Goal: Task Accomplishment & Management: Use online tool/utility

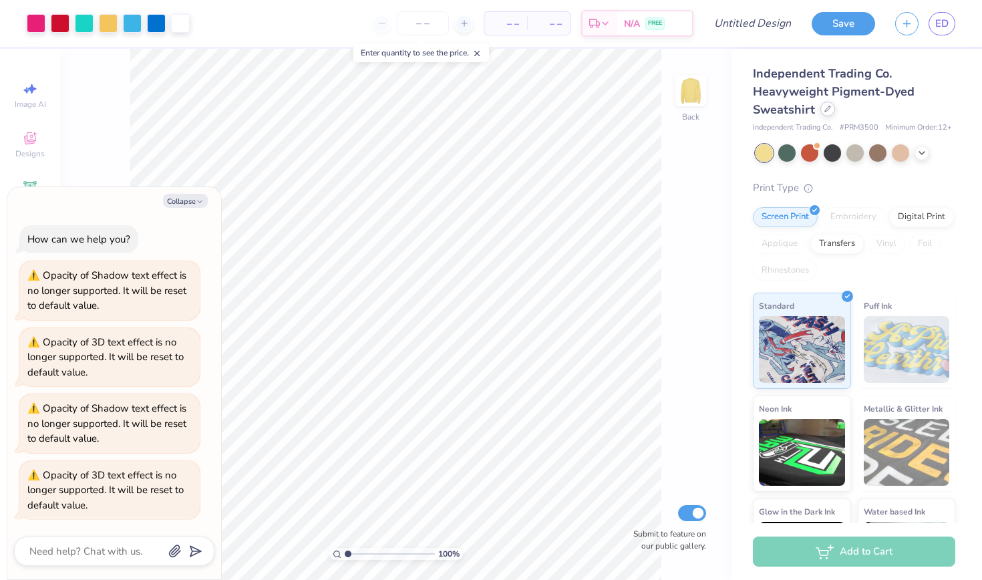
click at [820, 110] on div at bounding box center [827, 109] width 15 height 15
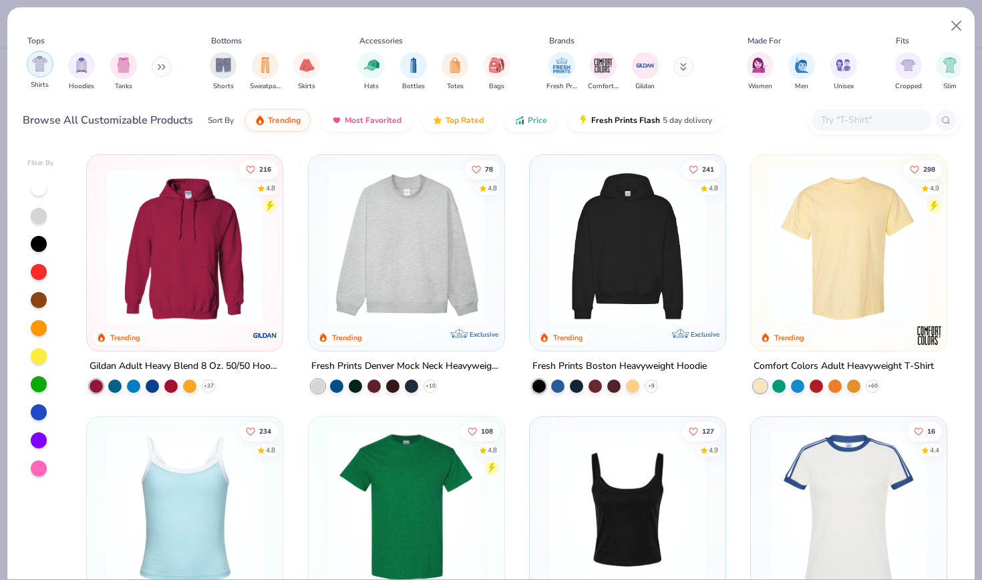
click at [37, 66] on img "filter for Shirts" at bounding box center [39, 63] width 15 height 15
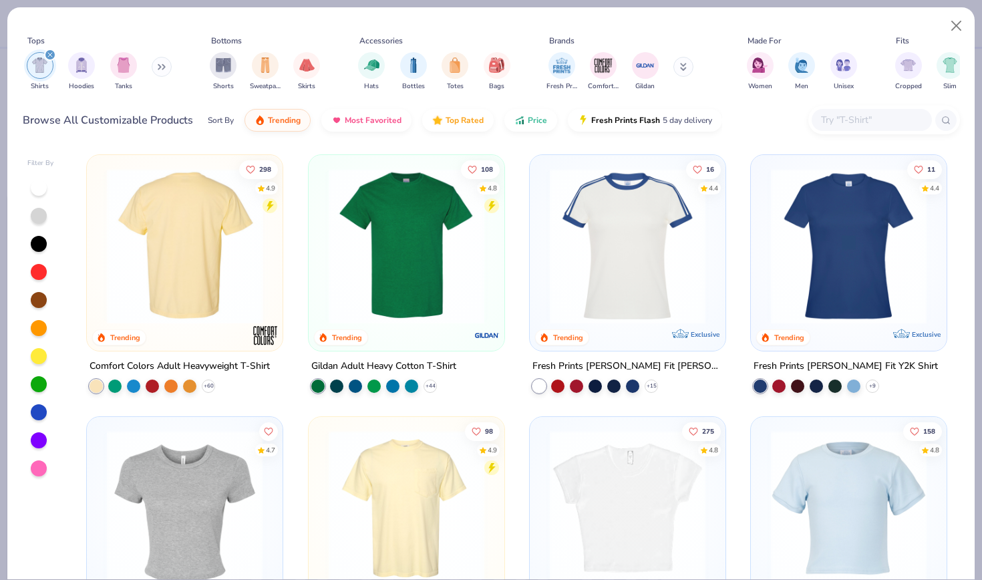
click at [158, 217] on img at bounding box center [184, 246] width 169 height 156
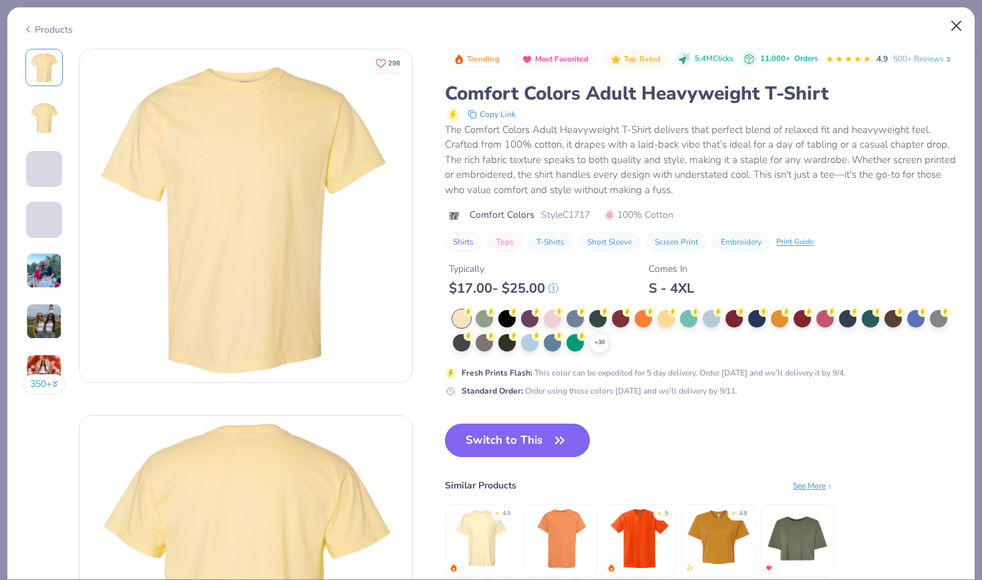
click at [958, 22] on button "Close" at bounding box center [956, 25] width 25 height 25
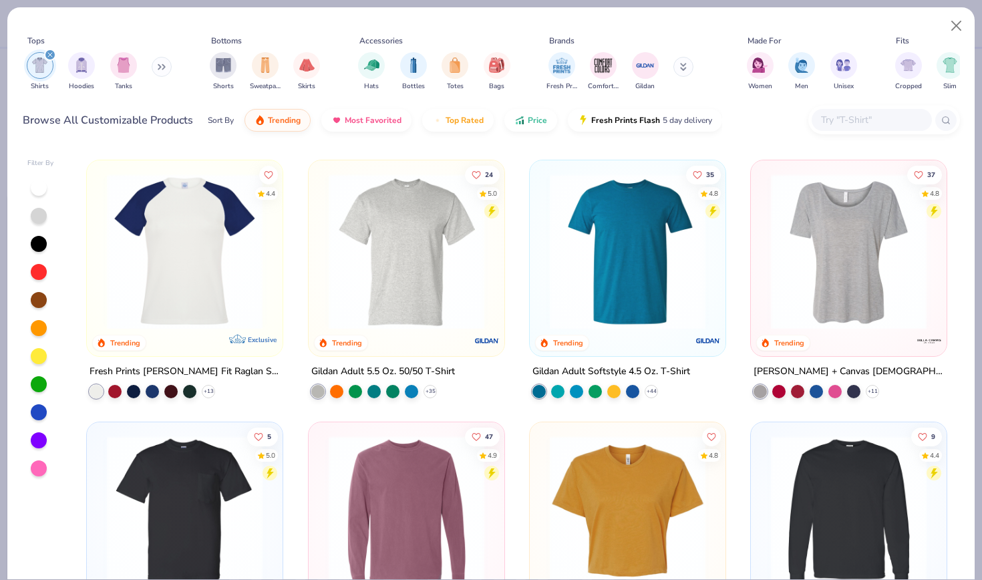
scroll to position [784, 0]
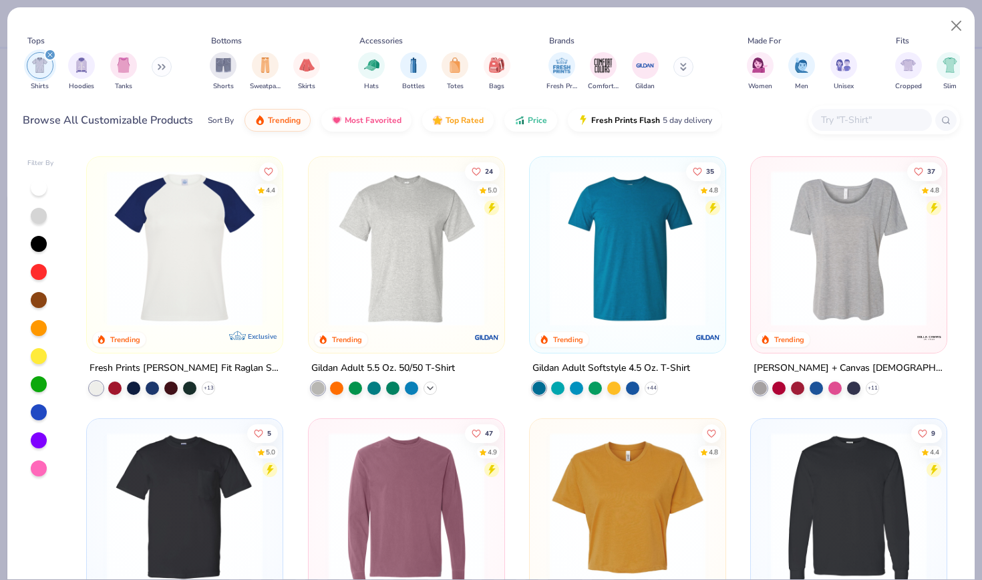
click at [431, 383] on icon at bounding box center [430, 388] width 11 height 11
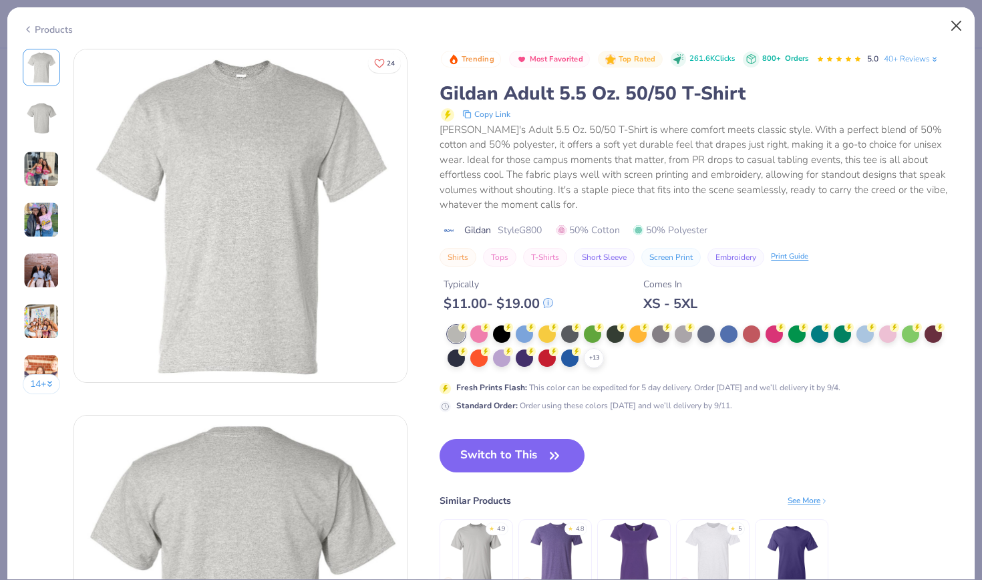
click at [952, 28] on button "Close" at bounding box center [956, 25] width 25 height 25
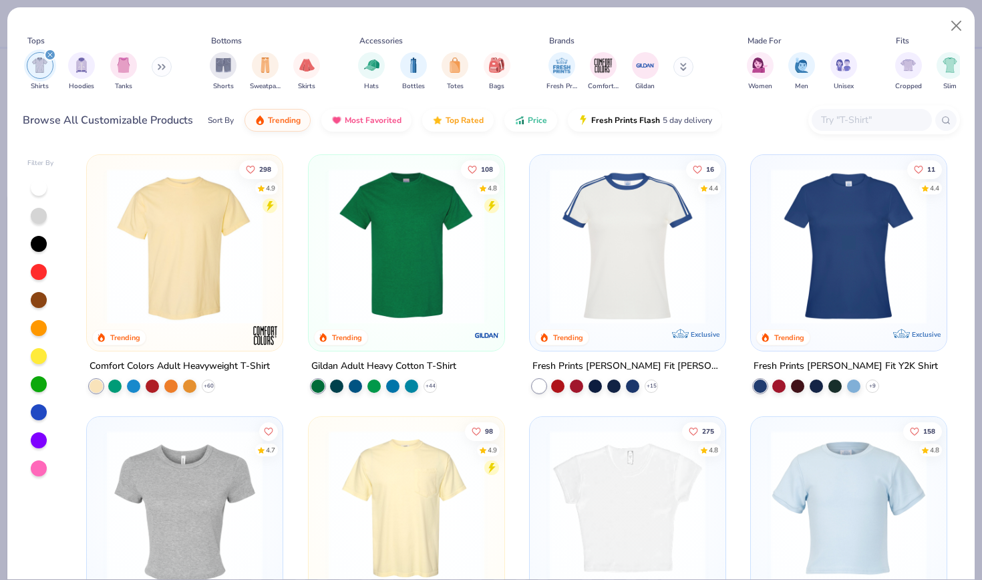
click at [39, 358] on div at bounding box center [39, 356] width 16 height 16
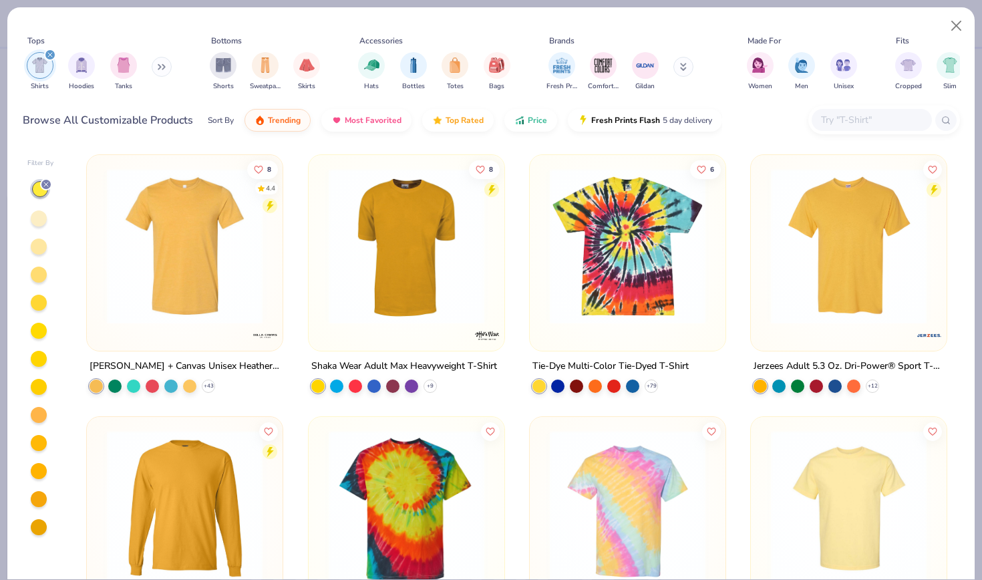
click at [38, 218] on div at bounding box center [39, 218] width 16 height 16
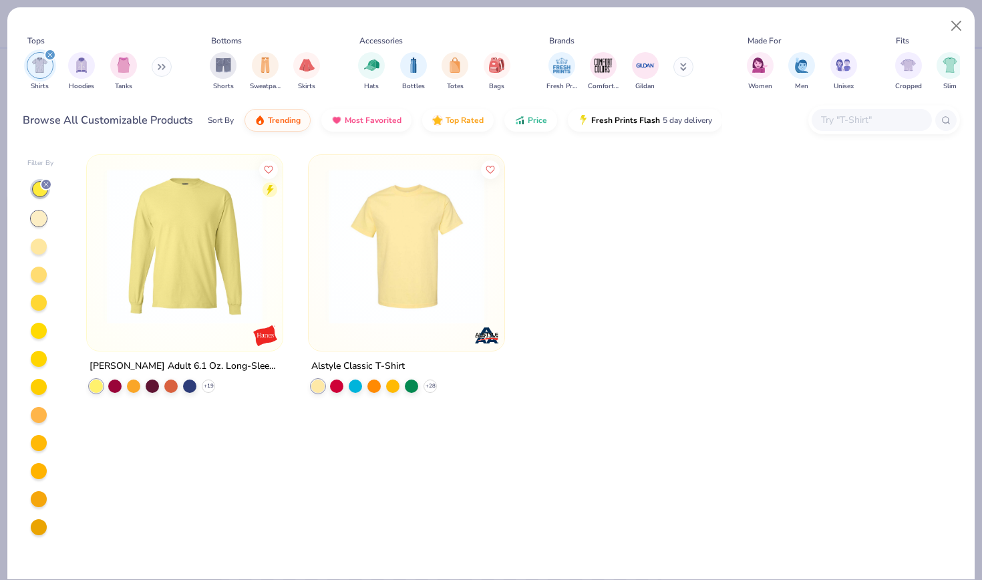
click at [468, 235] on img at bounding box center [406, 246] width 169 height 156
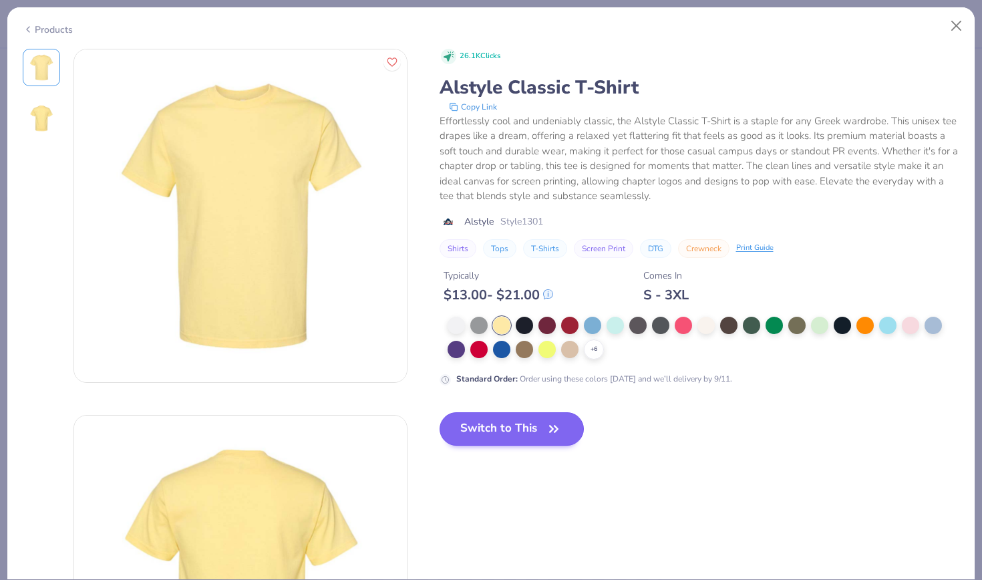
click at [479, 432] on button "Switch to This" at bounding box center [511, 428] width 145 height 33
type textarea "x"
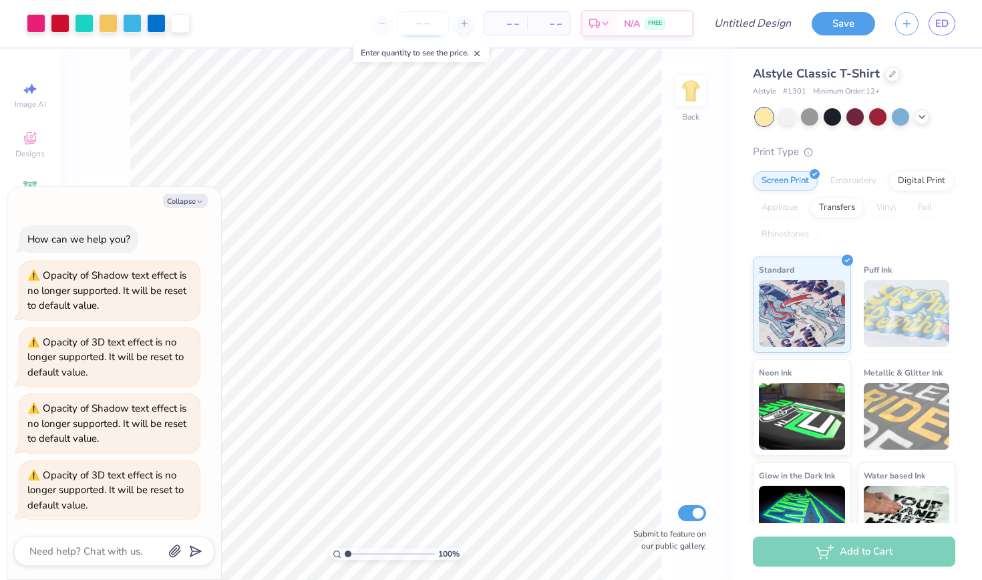
click at [427, 25] on input "number" at bounding box center [423, 23] width 52 height 24
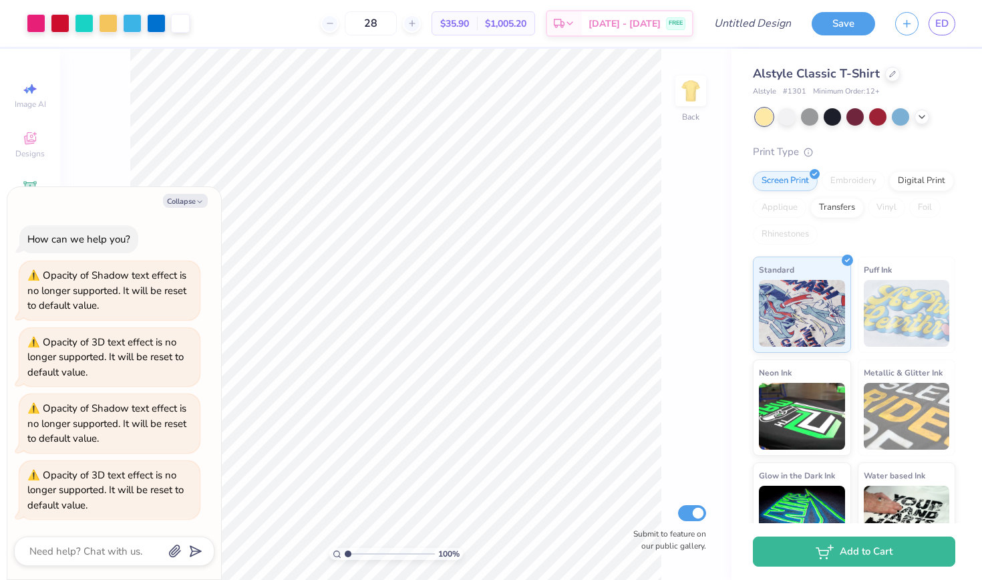
type input "28"
click at [190, 204] on button "Collapse" at bounding box center [185, 201] width 45 height 14
type textarea "x"
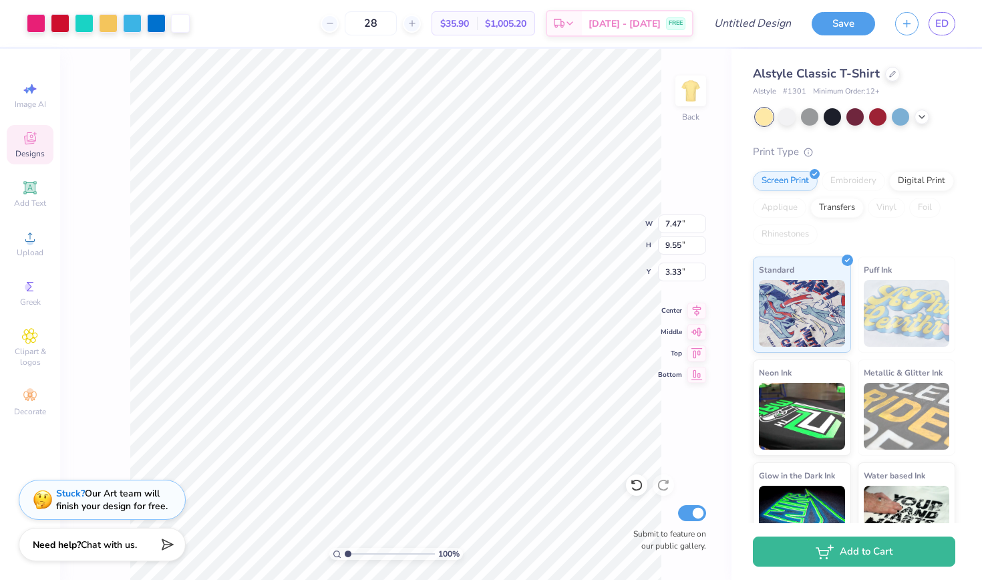
type input "9.54"
type input "3.46"
click at [444, 274] on li "Copy" at bounding box center [473, 277] width 105 height 26
click at [694, 91] on img at bounding box center [690, 90] width 53 height 53
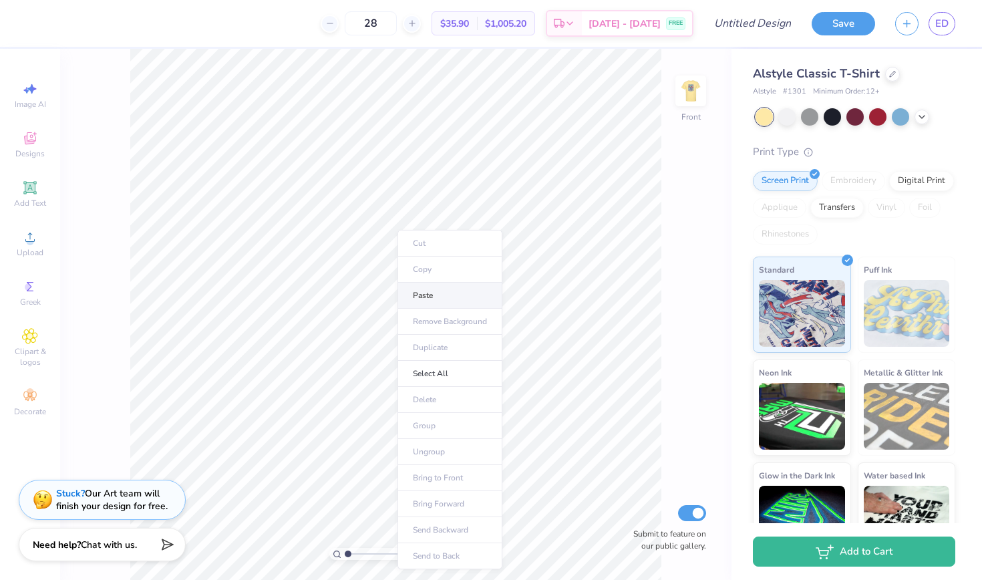
click at [430, 293] on li "Paste" at bounding box center [449, 296] width 105 height 26
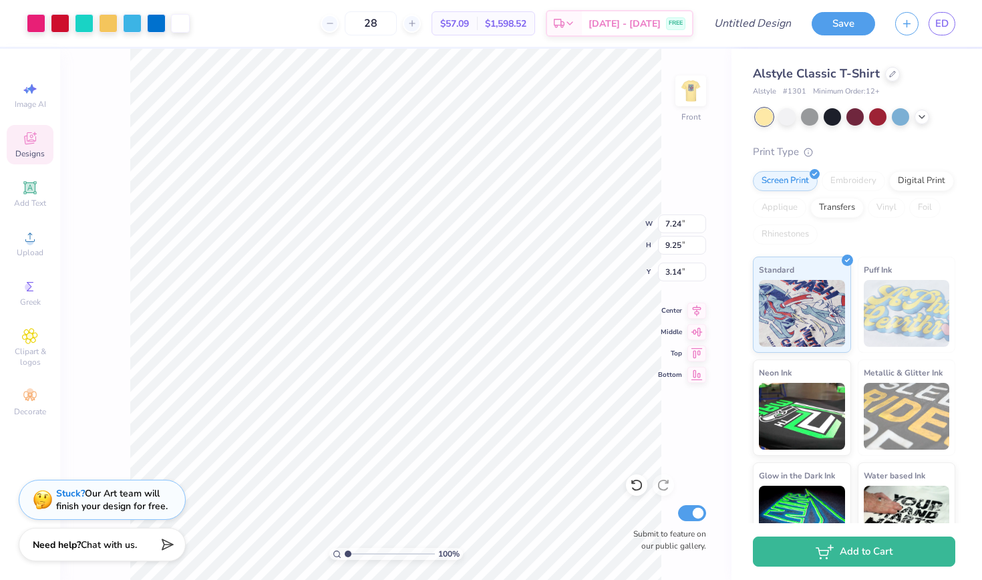
type input "3.55"
type input "8.30"
type input "10.60"
type input "3.00"
type input "9.18"
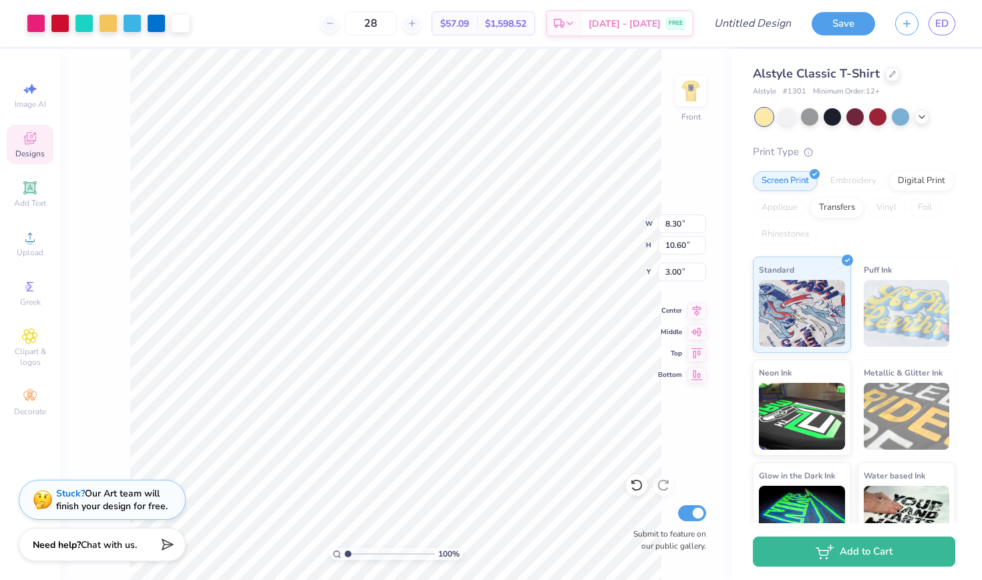
type input "11.73"
type input "3.00"
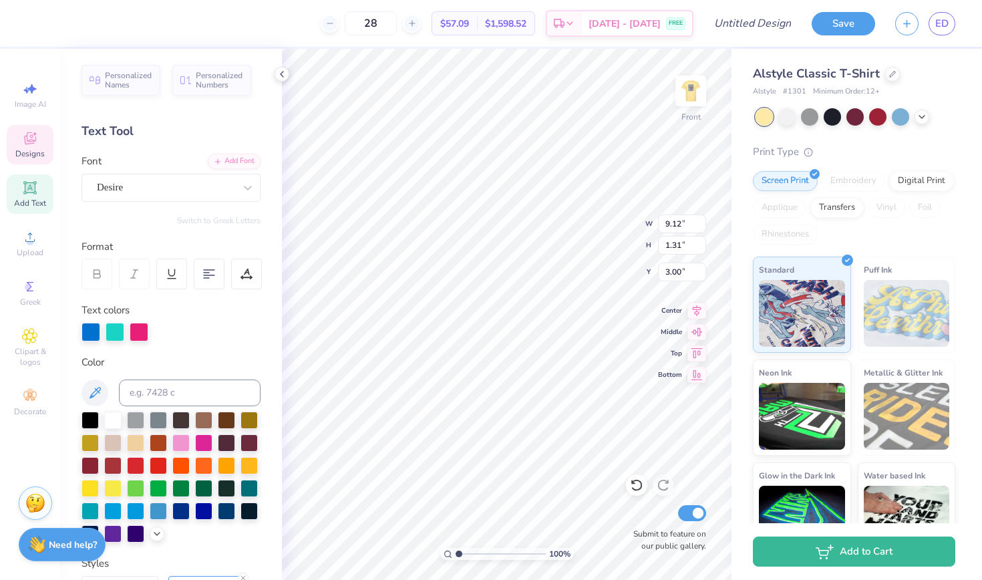
scroll to position [0, 4]
type textarea "SIG TAU 70s"
type textarea "AOPi x Sig Tau"
type input "5.27"
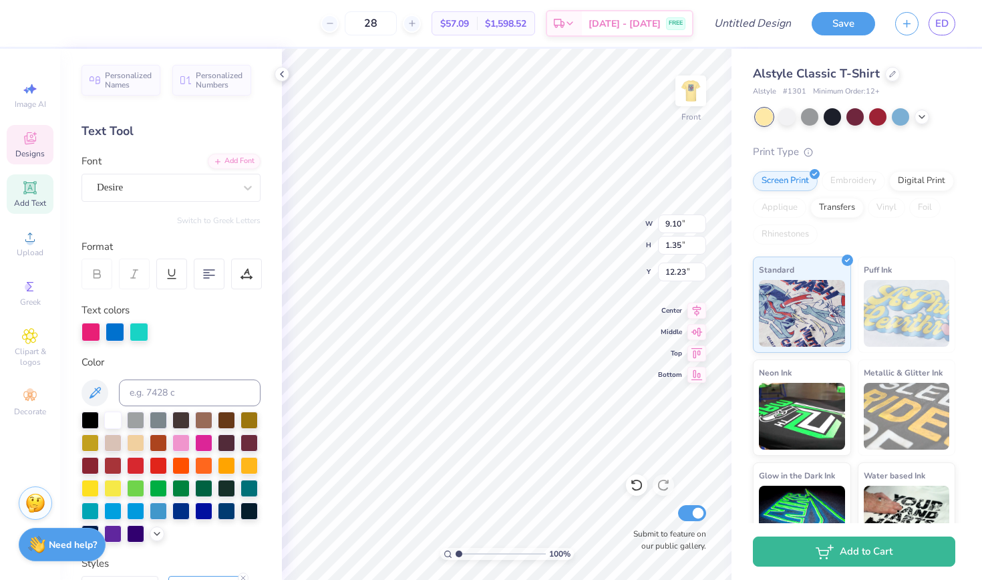
type input "0.83"
type input "13.92"
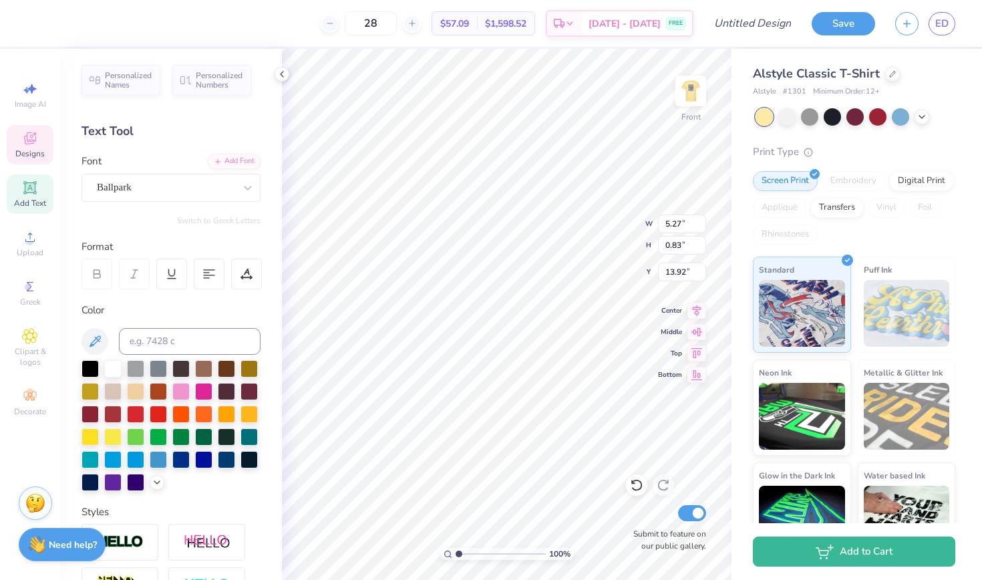
scroll to position [0, 2]
type textarea "2025"
type input "7.44"
type input "1.64"
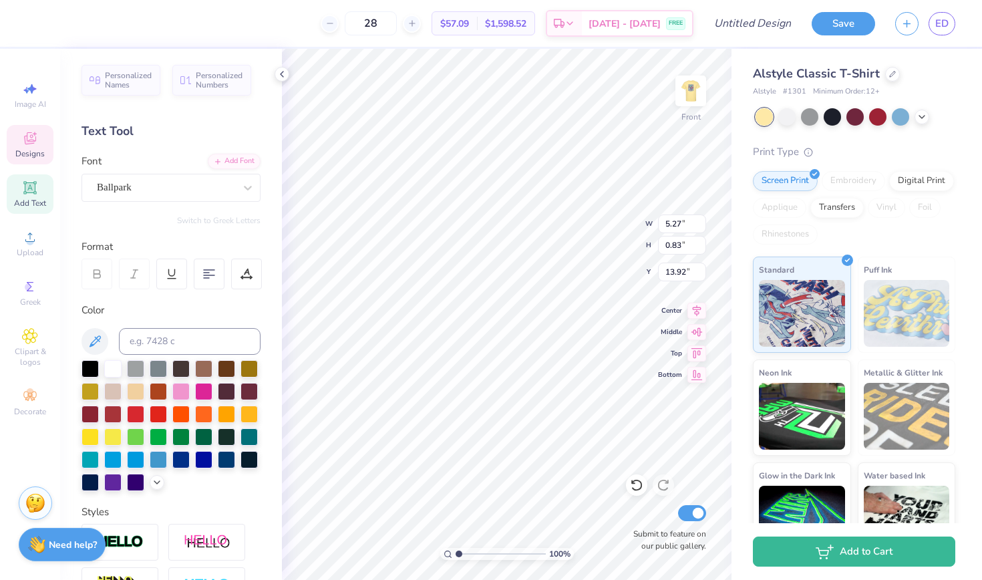
type input "12.20"
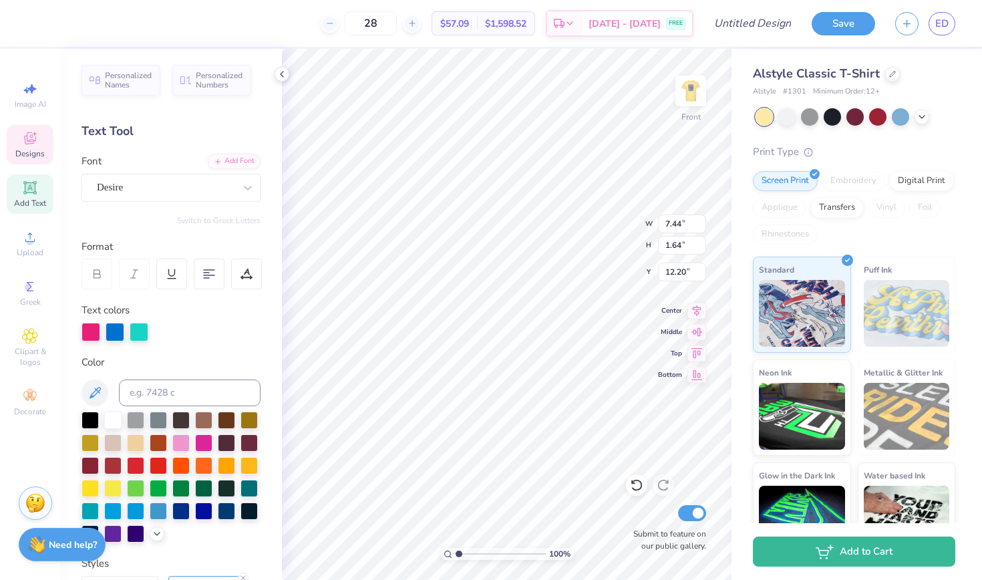
type input "5.52"
type input "1.22"
type input "12.31"
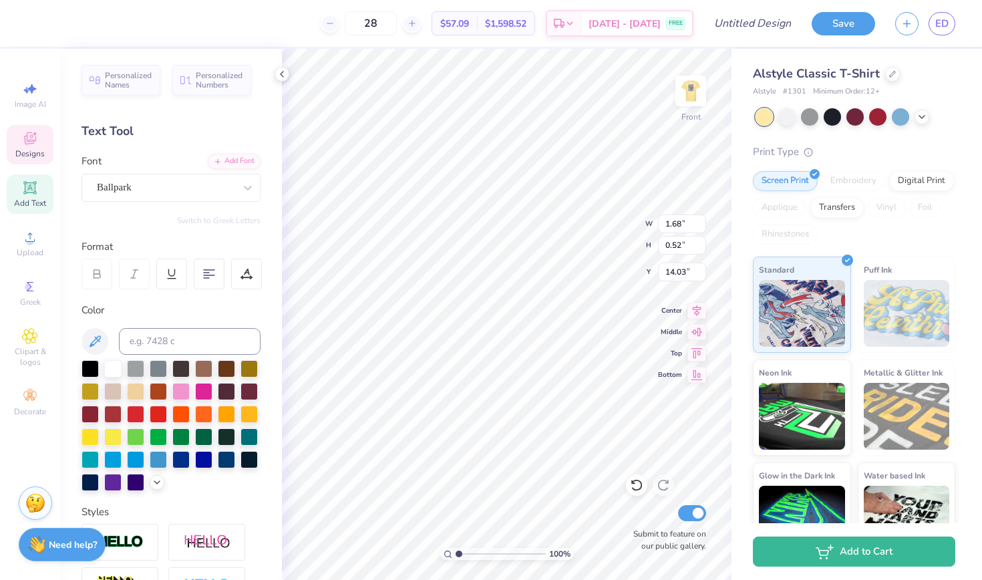
type input "13.52"
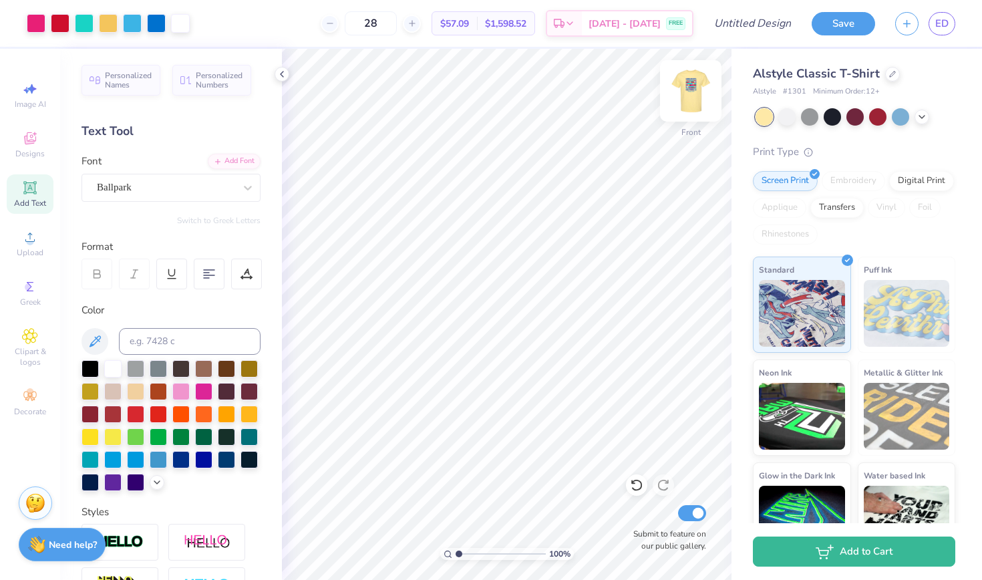
click at [691, 100] on img at bounding box center [690, 90] width 53 height 53
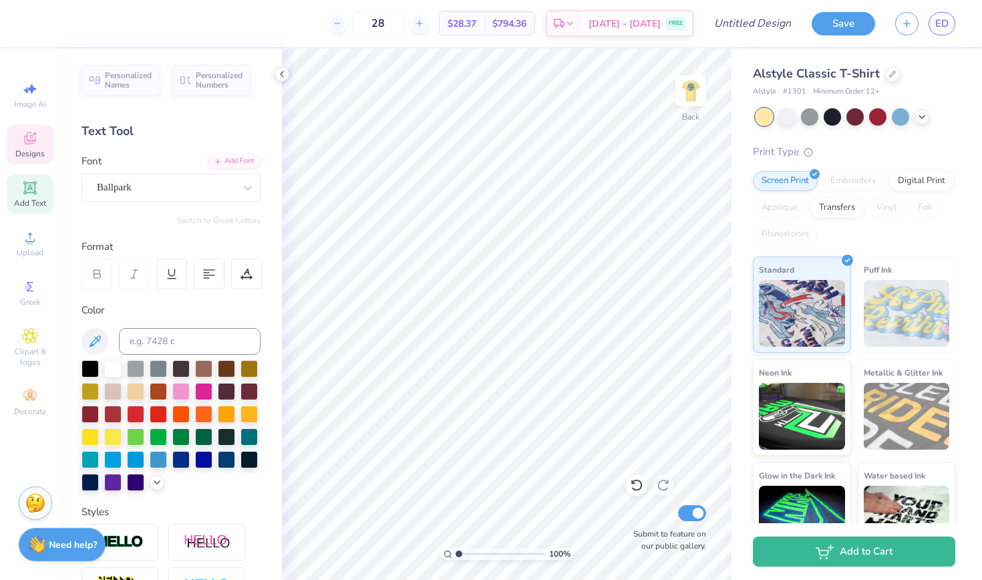
click at [36, 148] on span "Designs" at bounding box center [29, 153] width 29 height 11
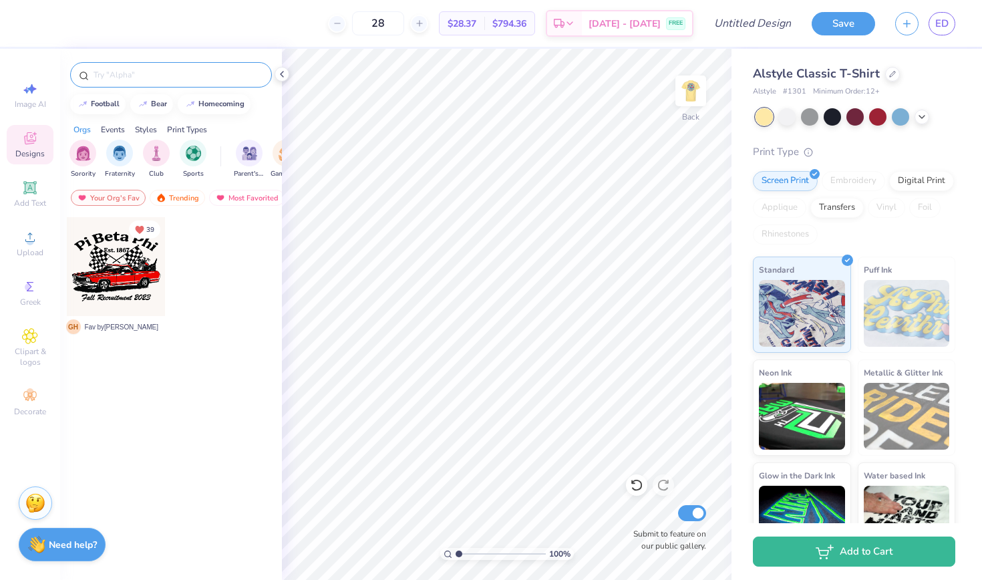
click at [134, 78] on input "text" at bounding box center [177, 74] width 171 height 13
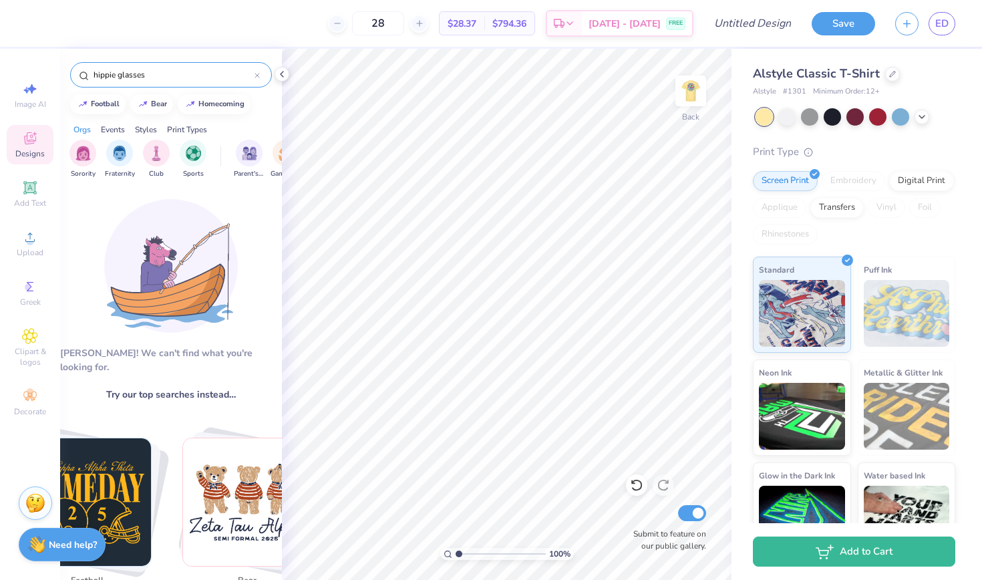
click at [151, 78] on input "hippie glasses" at bounding box center [173, 74] width 162 height 13
click at [159, 80] on input "hippie glasses" at bounding box center [173, 74] width 162 height 13
click at [150, 76] on input "hippie glasses" at bounding box center [173, 74] width 162 height 13
type input "hippie glasses"
click at [150, 76] on input "hippie glasses" at bounding box center [173, 74] width 162 height 13
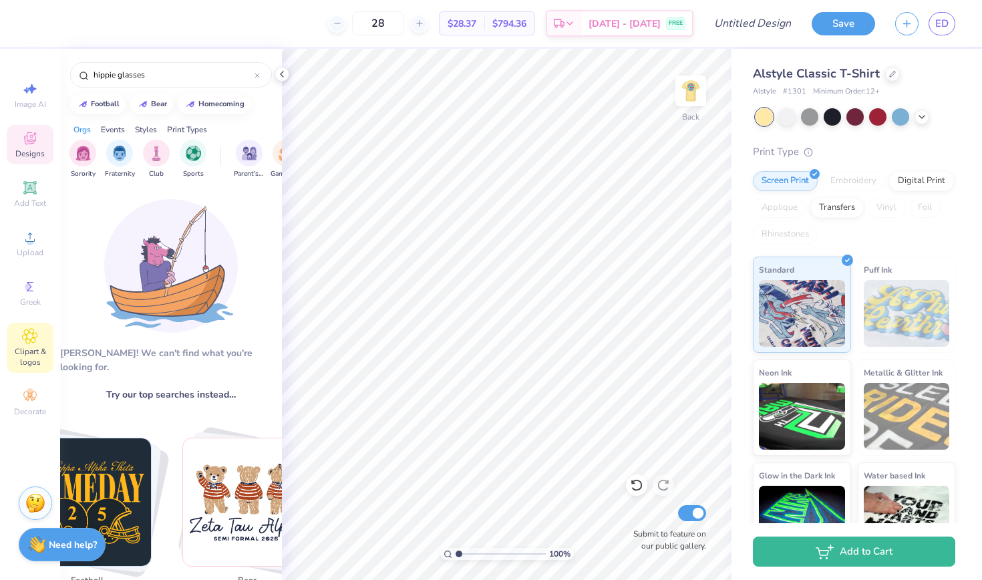
click at [28, 341] on icon at bounding box center [29, 336] width 15 height 16
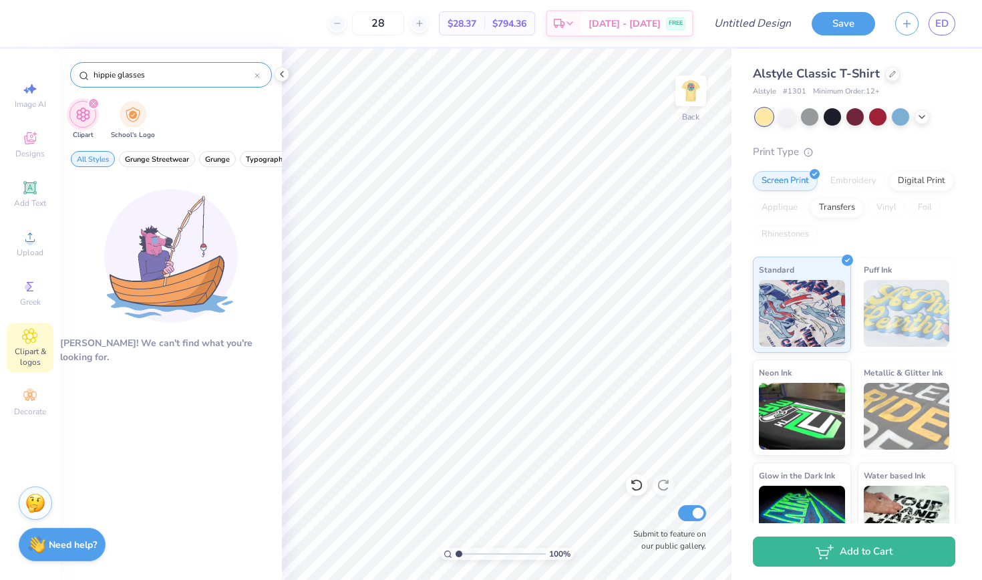
type input "hippie glasses"
click at [142, 75] on input "hippie glasses" at bounding box center [173, 74] width 162 height 13
click at [124, 77] on input "hippie glasses" at bounding box center [173, 74] width 162 height 13
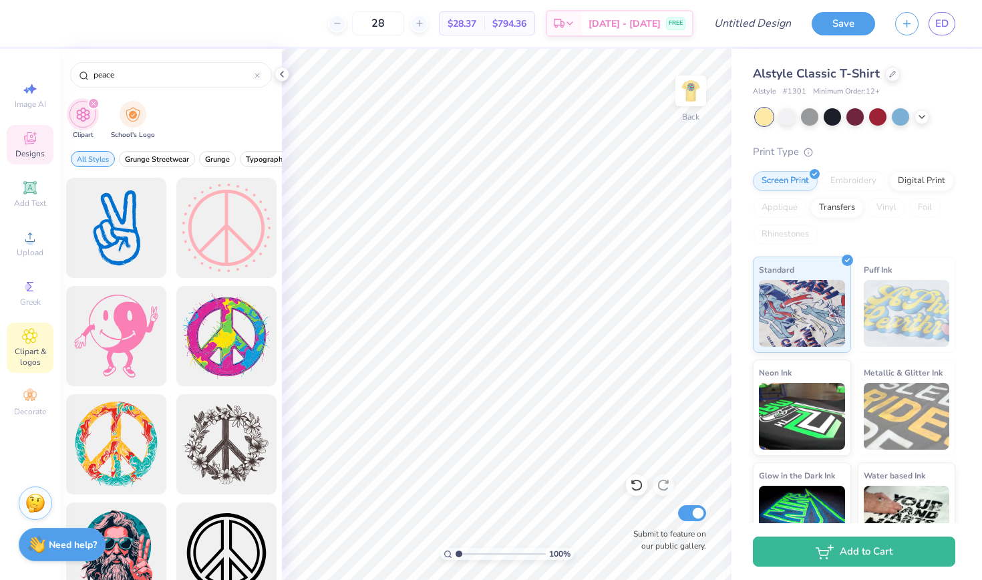
type input "peace"
click at [33, 143] on icon at bounding box center [30, 138] width 12 height 12
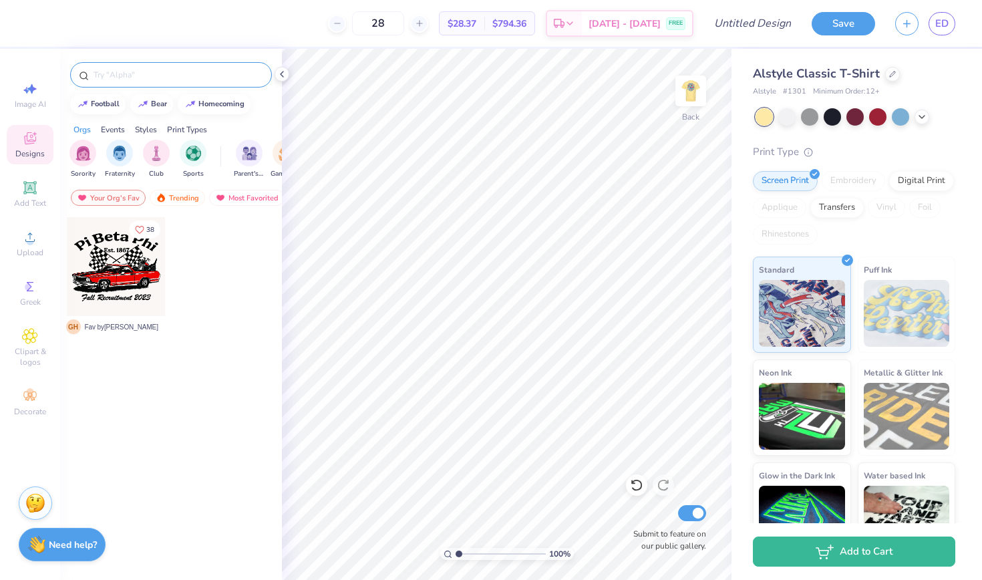
click at [107, 75] on input "text" at bounding box center [177, 74] width 171 height 13
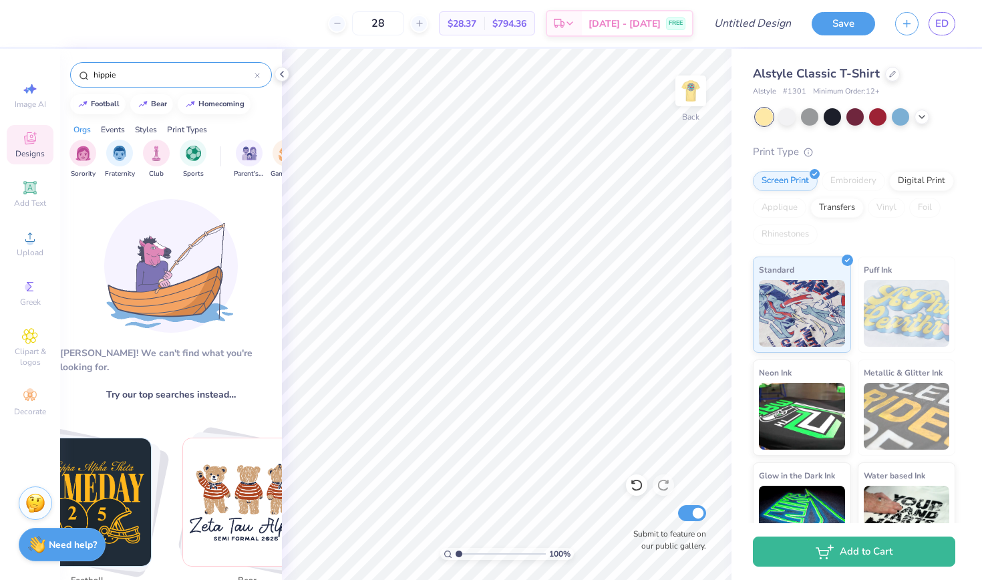
click at [121, 71] on input "hippie" at bounding box center [173, 74] width 162 height 13
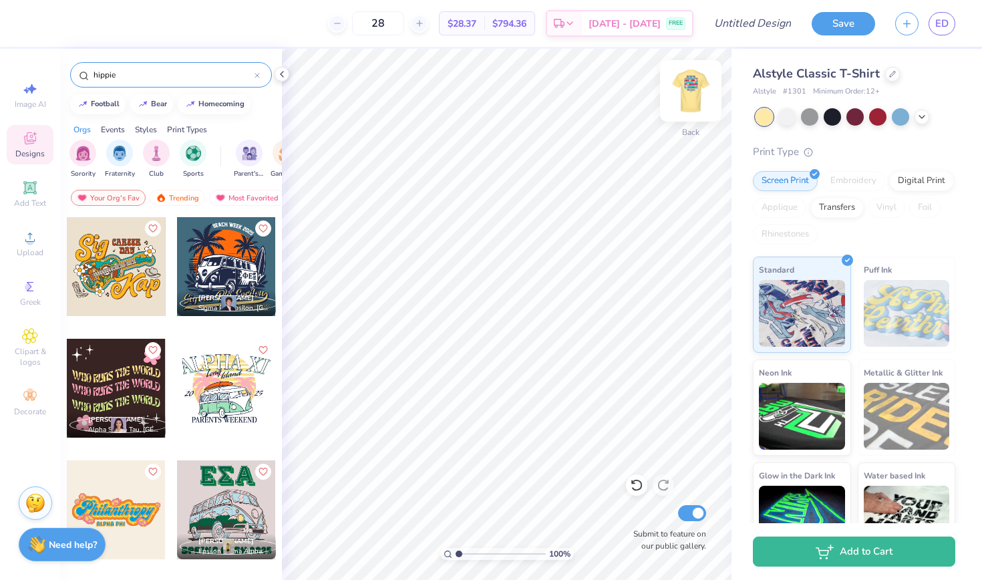
click at [699, 89] on img at bounding box center [690, 90] width 53 height 53
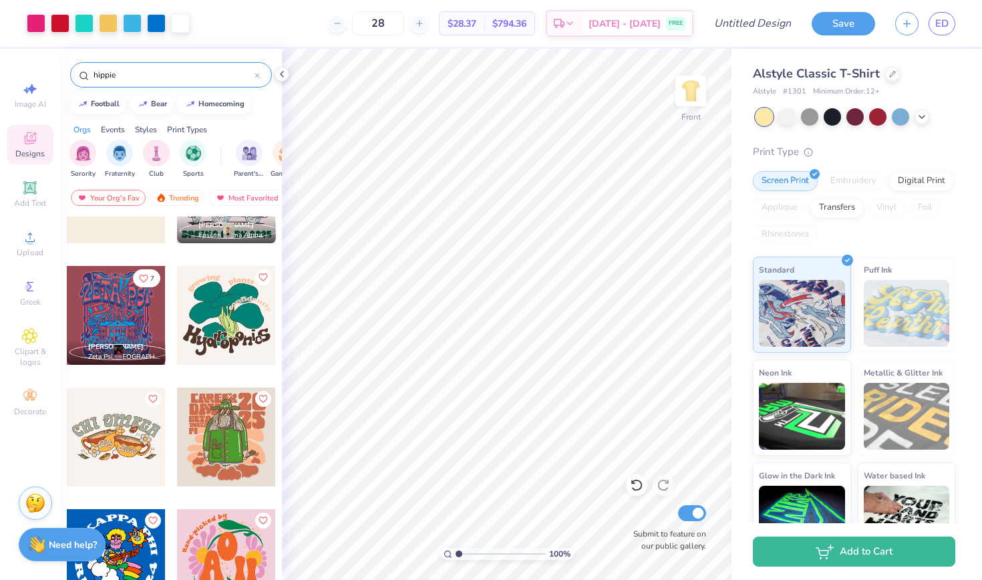
scroll to position [316, 0]
click at [146, 75] on input "hippie" at bounding box center [173, 74] width 162 height 13
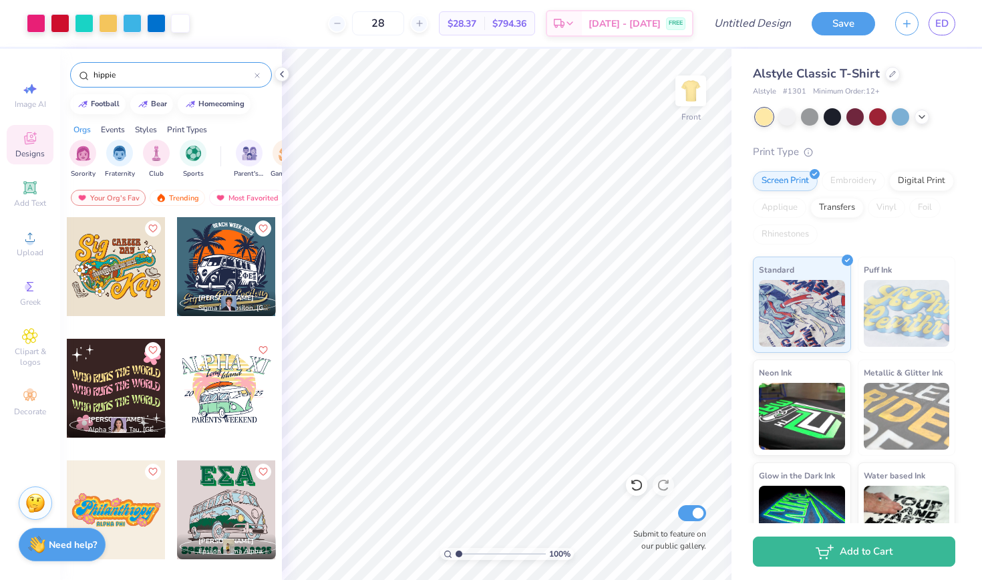
click at [100, 74] on input "hippie" at bounding box center [173, 74] width 162 height 13
type input "peace"
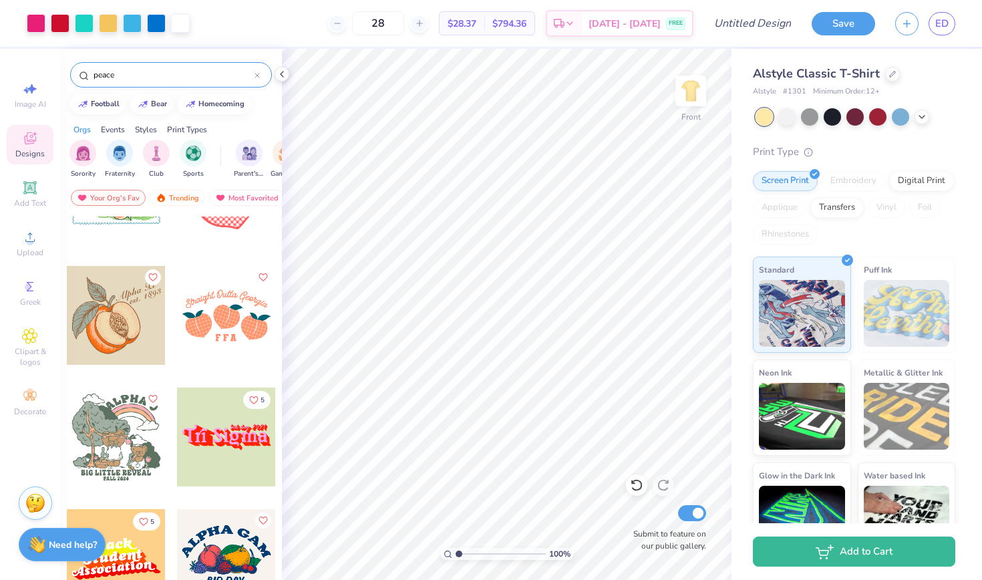
scroll to position [681, 0]
